Goal: Obtain resource: Download file/media

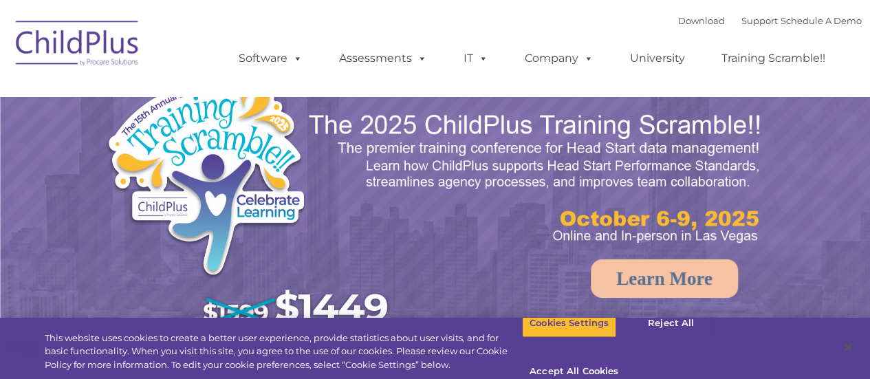
select select "MEDIUM"
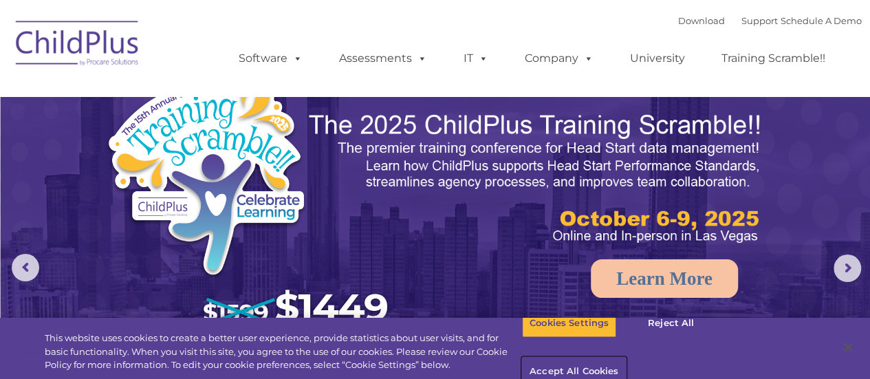
click at [626, 358] on button "Accept All Cookies" at bounding box center [574, 372] width 104 height 29
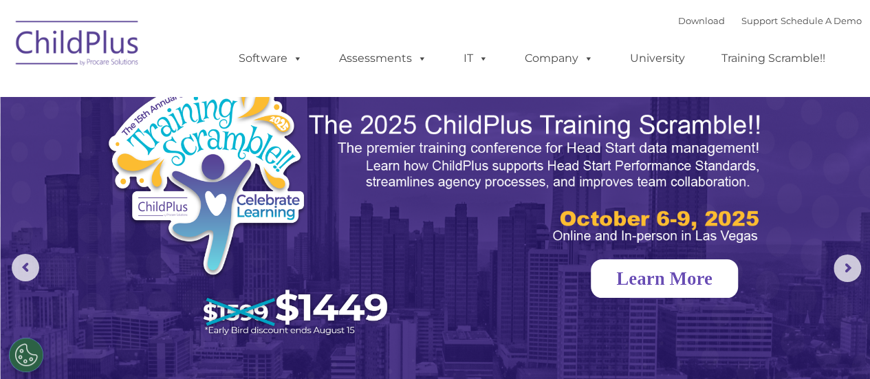
scroll to position [21, 0]
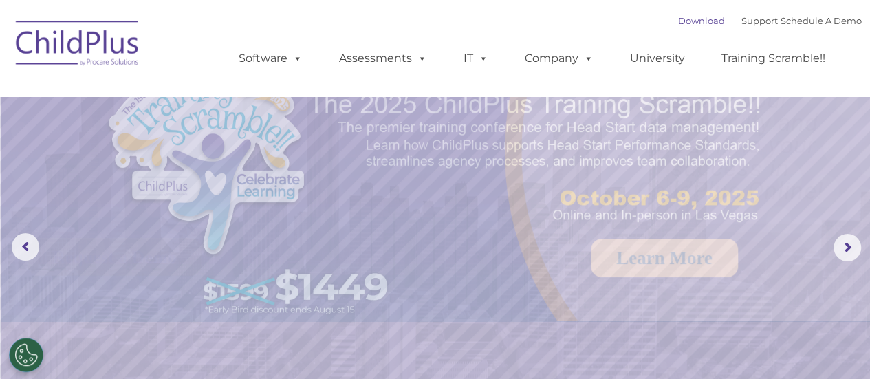
click at [690, 26] on link "Download" at bounding box center [701, 20] width 47 height 11
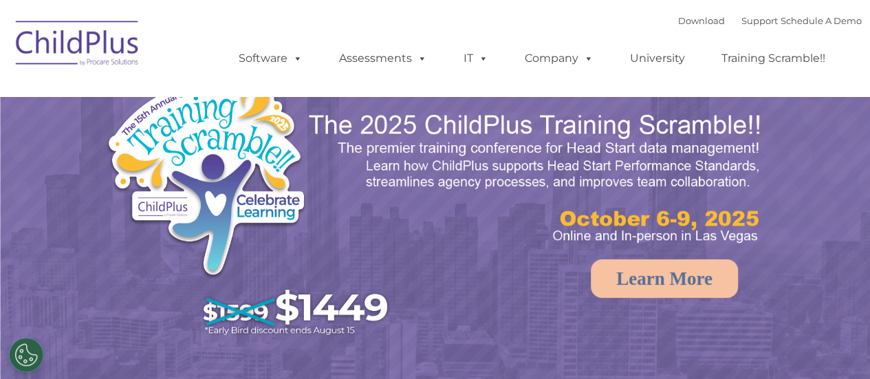
select select "MEDIUM"
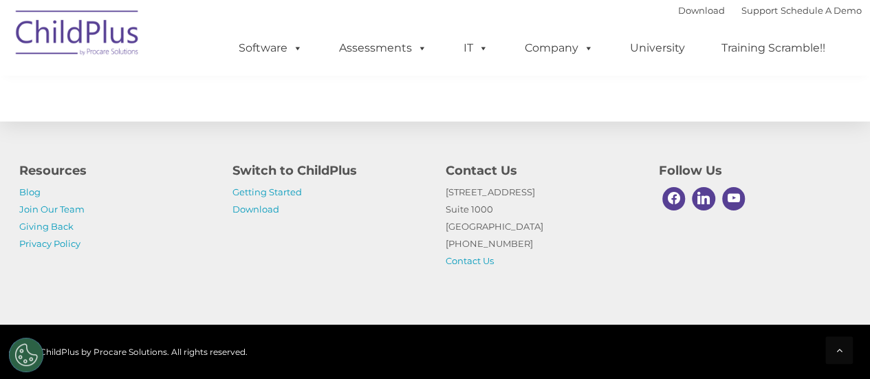
scroll to position [1698, 0]
